Goal: Answer question/provide support: Share knowledge or assist other users

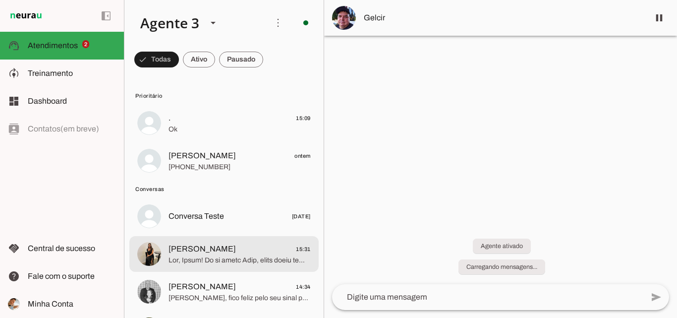
click at [254, 258] on span at bounding box center [239, 260] width 142 height 10
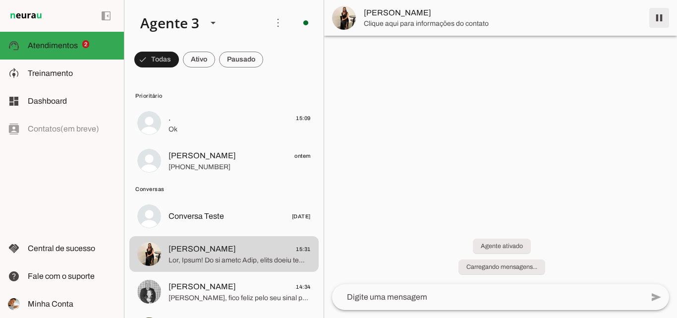
click at [658, 19] on span at bounding box center [659, 18] width 24 height 24
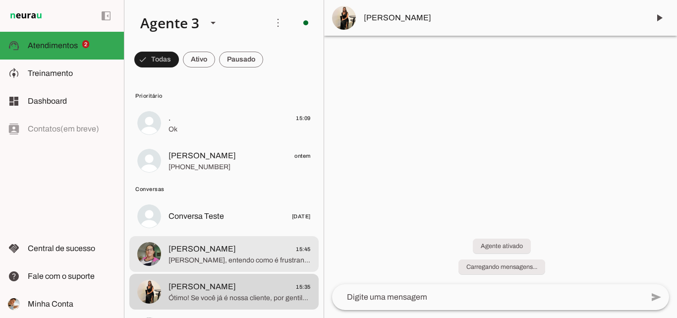
click at [243, 252] on span "[PERSON_NAME] 15:45" at bounding box center [239, 249] width 142 height 12
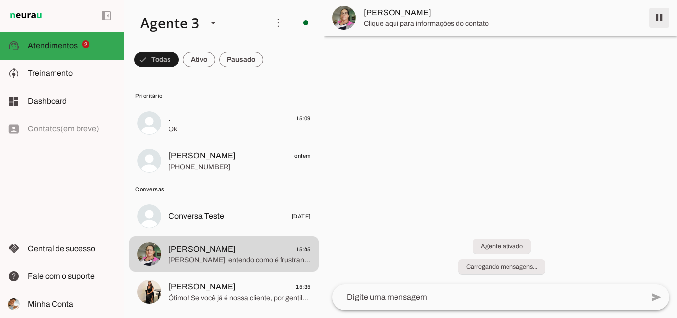
click at [656, 17] on span at bounding box center [659, 18] width 24 height 24
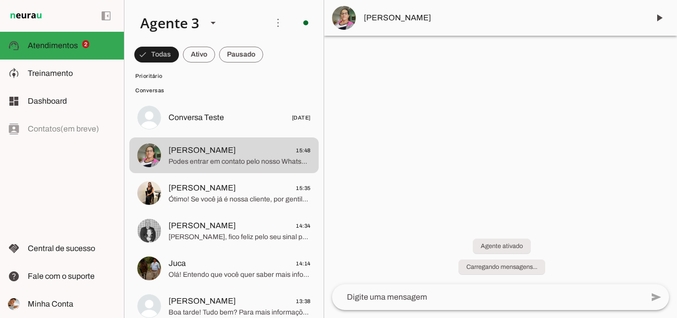
scroll to position [99, 0]
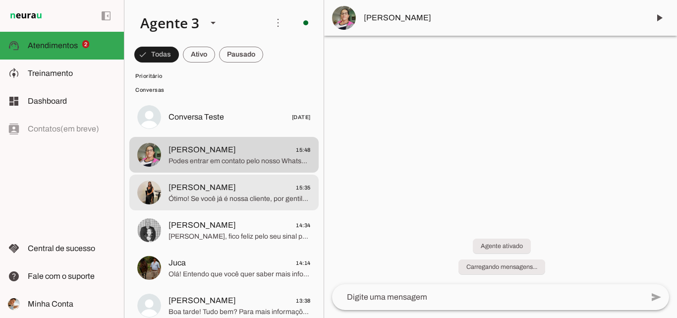
click at [233, 36] on div at bounding box center [239, 24] width 142 height 24
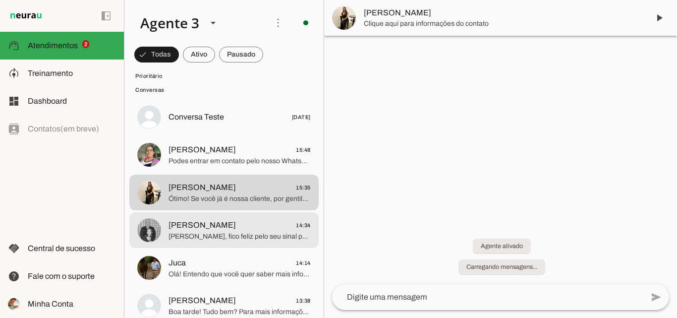
click at [248, 224] on span "[PERSON_NAME] 14:34" at bounding box center [239, 225] width 142 height 12
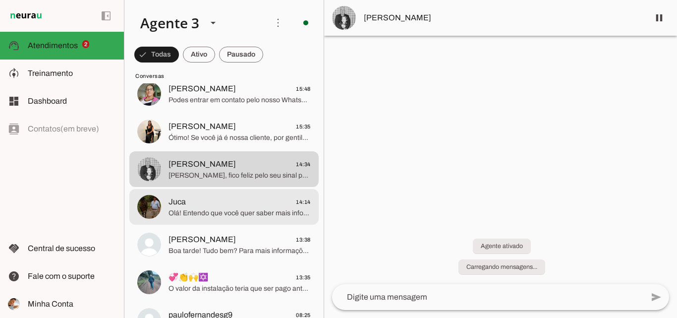
scroll to position [198, 0]
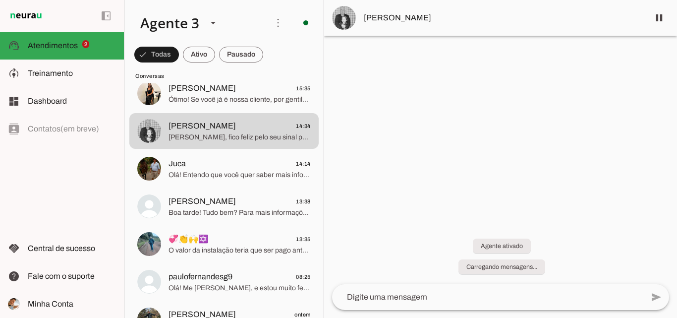
click at [445, 31] on md-item "[PERSON_NAME]" at bounding box center [500, 18] width 353 height 36
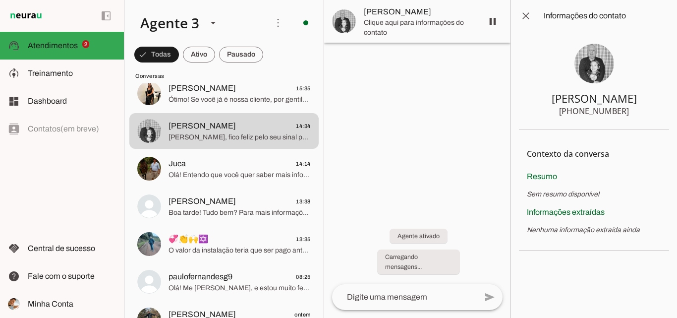
drag, startPoint x: 579, startPoint y: 112, endPoint x: 634, endPoint y: 114, distance: 55.0
click at [634, 114] on section "[PERSON_NAME] [PHONE_NUMBER]" at bounding box center [594, 81] width 150 height 98
